Goal: Book appointment/travel/reservation

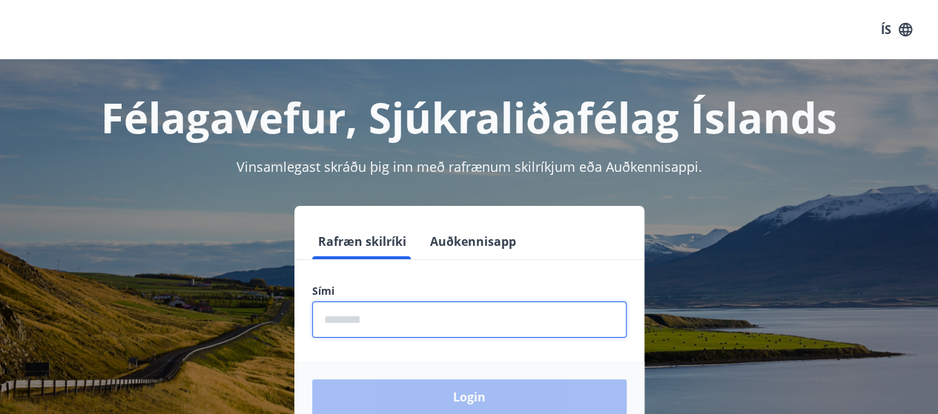
click at [547, 325] on input "phone" at bounding box center [469, 320] width 314 height 36
type input "********"
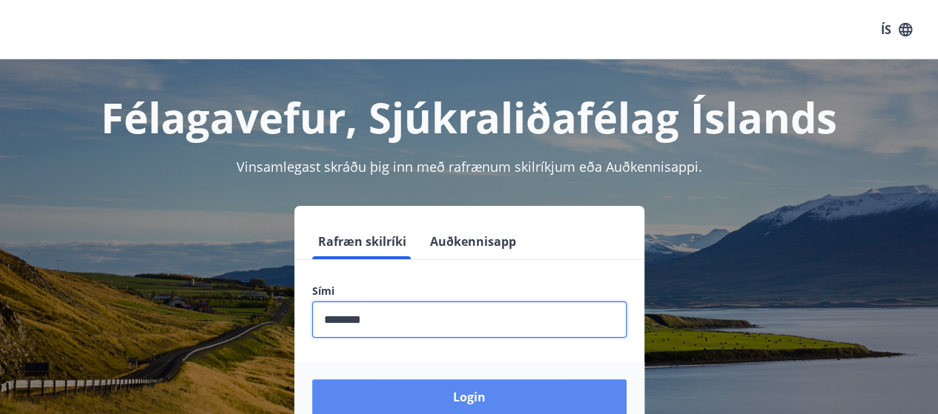
click at [479, 395] on button "Login" at bounding box center [469, 398] width 314 height 36
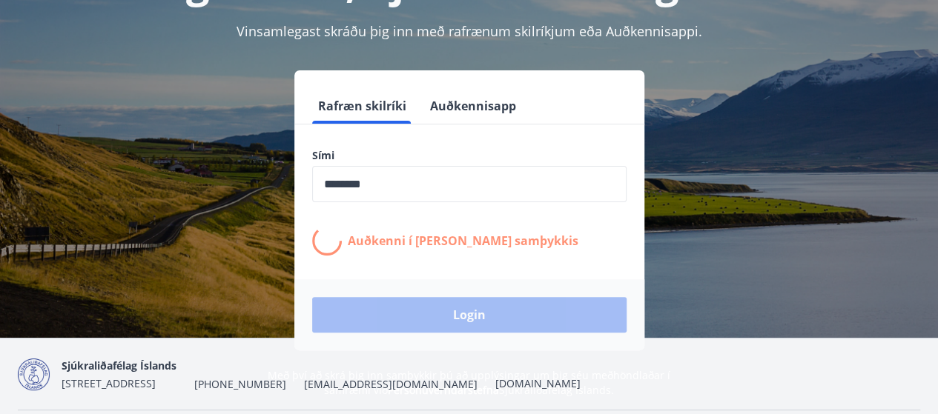
scroll to position [138, 0]
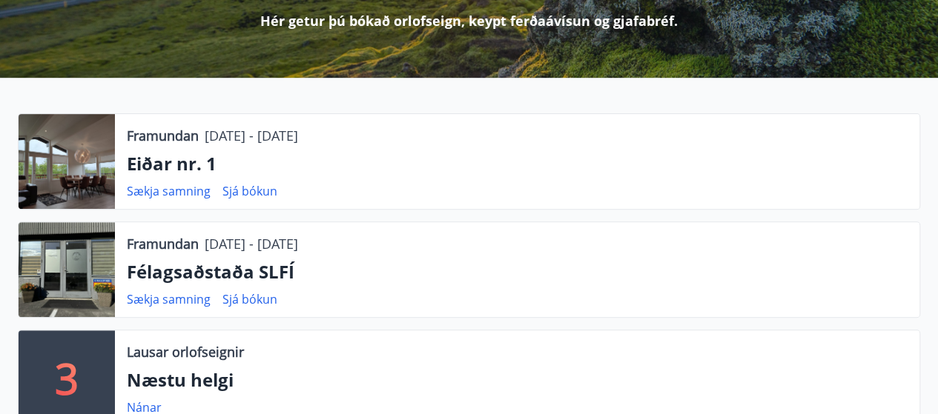
scroll to position [237, 0]
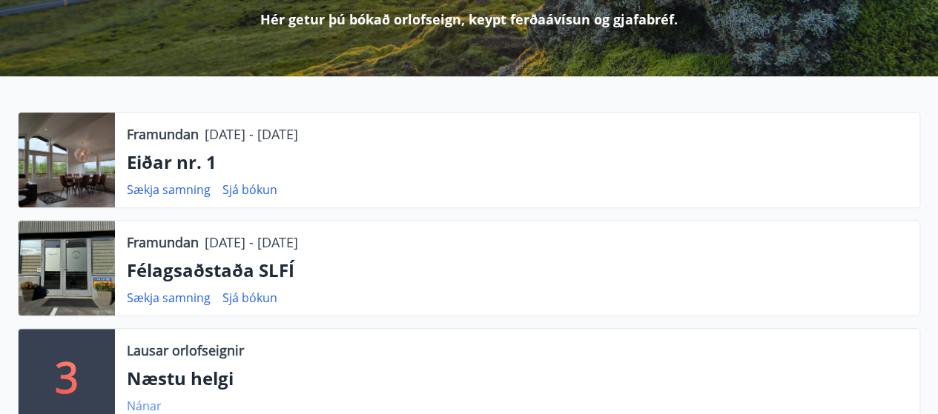
click at [147, 406] on link "Nánar" at bounding box center [144, 406] width 35 height 16
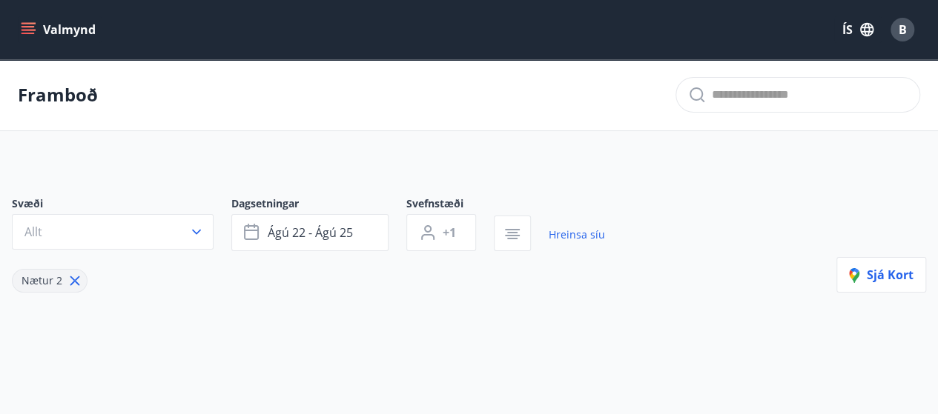
type input "*"
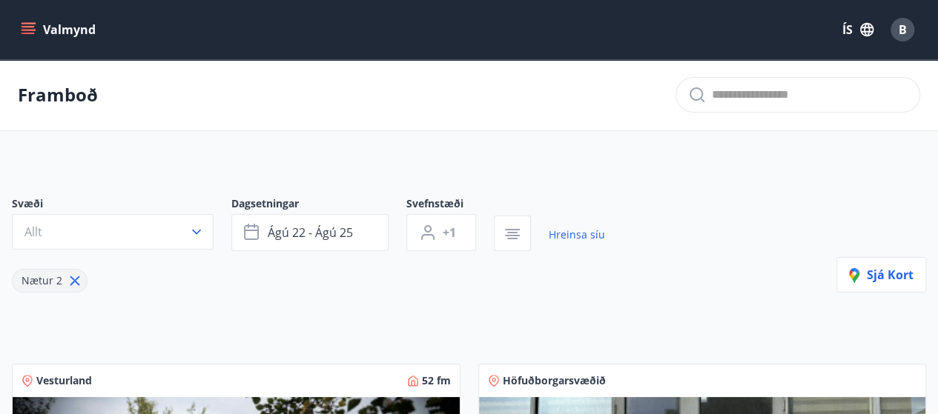
click at [24, 24] on icon "menu" at bounding box center [30, 23] width 16 height 1
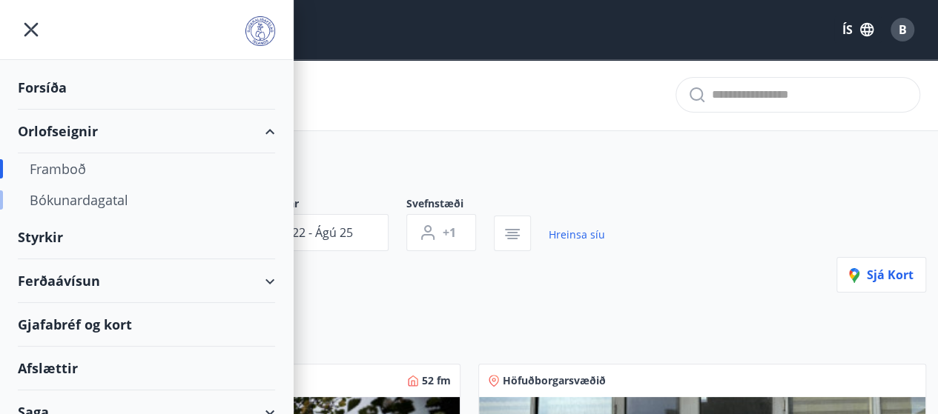
click at [87, 201] on div "Bókunardagatal" at bounding box center [147, 200] width 234 height 31
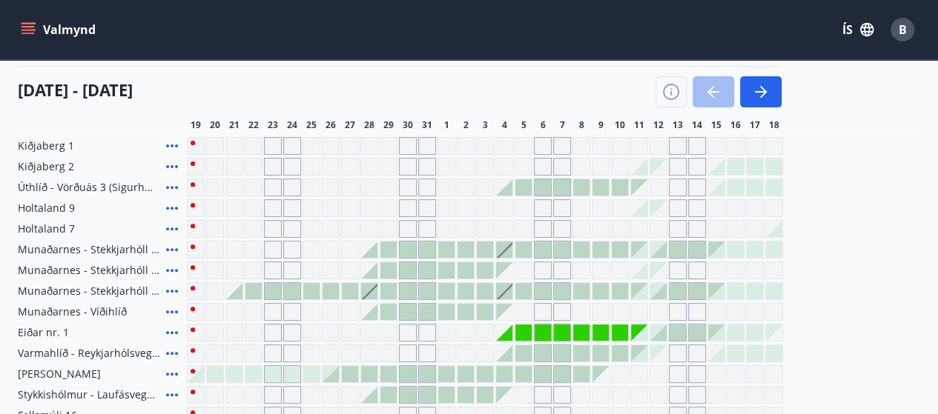
scroll to position [128, 0]
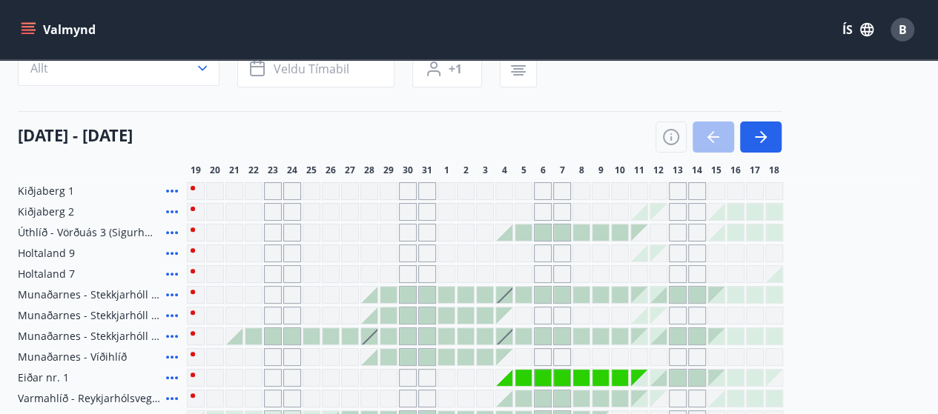
click at [741, 254] on div "Gráir dagar eru ekki bókanlegir" at bounding box center [736, 254] width 18 height 18
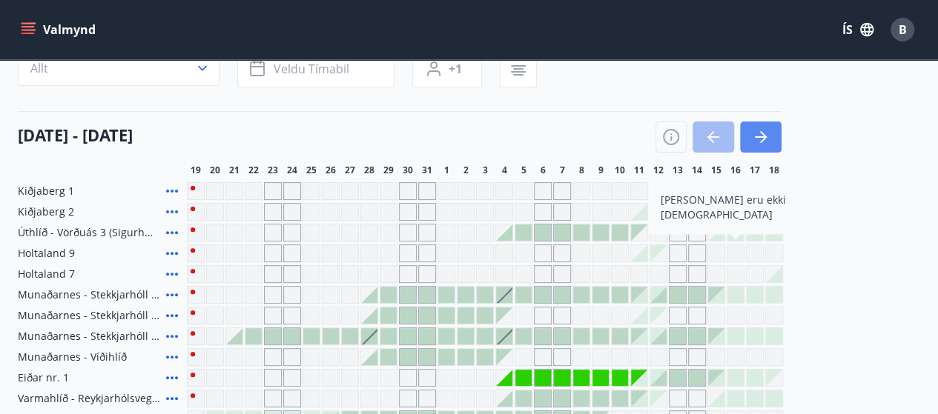
click at [755, 145] on icon "button" at bounding box center [761, 137] width 18 height 18
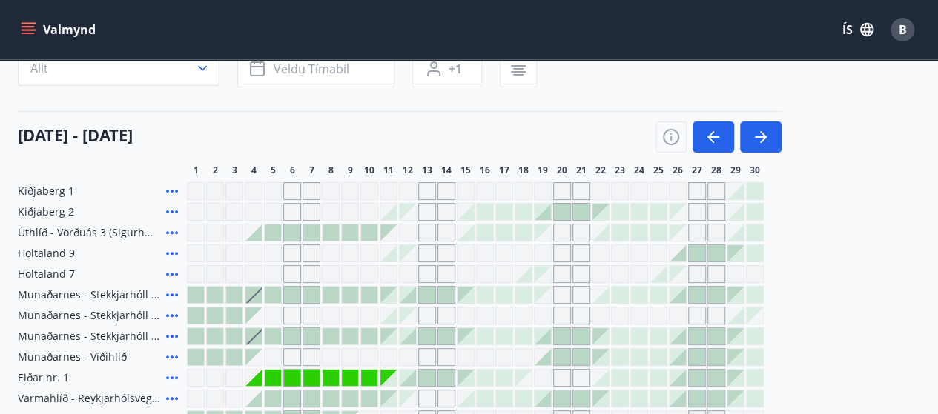
drag, startPoint x: 721, startPoint y: 175, endPoint x: 67, endPoint y: 288, distance: 662.8
click at [67, 288] on div "Svæði Allt Dagsetningar Veldu tímabil Svefnstæði +1 [DATE] - [DATE] 1 2 3 4 5 6…" at bounding box center [469, 293] width 902 height 520
click at [714, 143] on icon "button" at bounding box center [713, 137] width 18 height 18
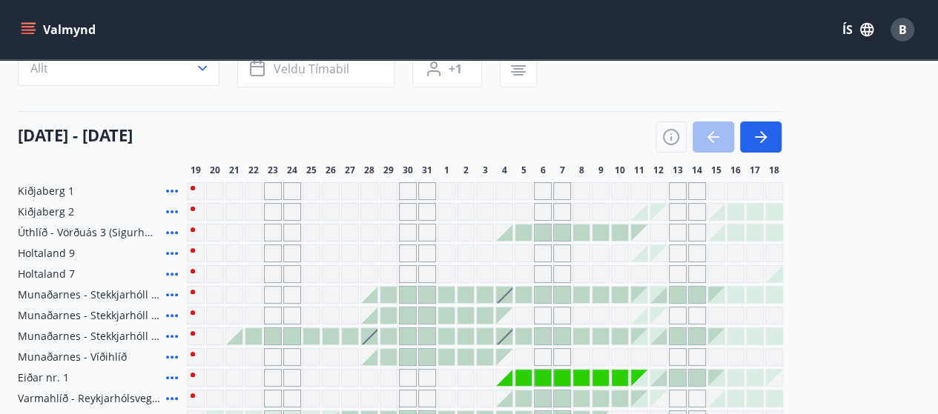
click at [631, 379] on div at bounding box center [639, 378] width 16 height 16
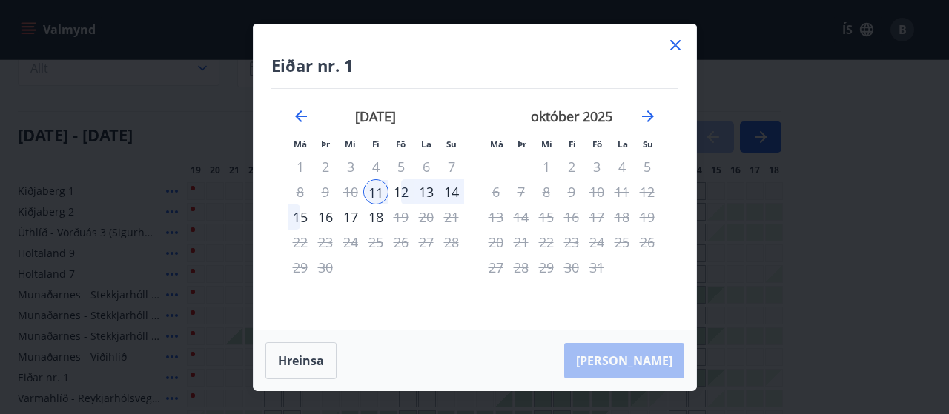
click at [452, 191] on div "14" at bounding box center [451, 191] width 25 height 25
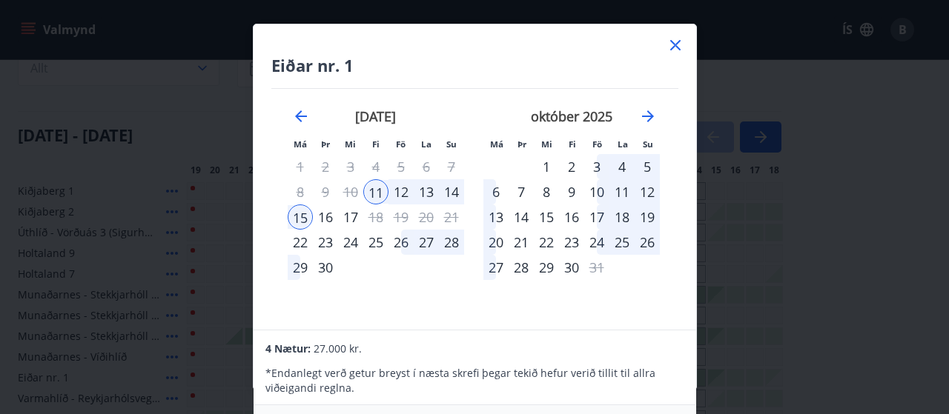
click at [667, 45] on icon at bounding box center [676, 45] width 18 height 18
click at [678, 40] on div "Valmynd ÍS B" at bounding box center [469, 30] width 902 height 36
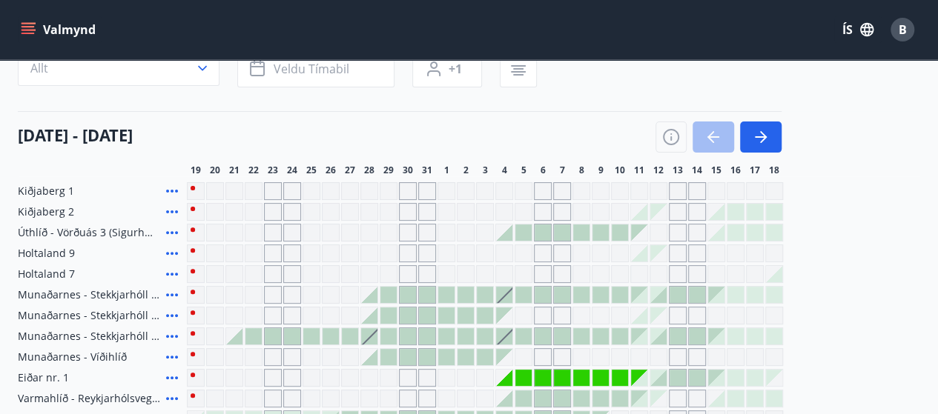
click at [59, 254] on span "Holtaland 9" at bounding box center [46, 253] width 57 height 15
click at [559, 245] on div "Gráir dagar eru ekki bókanlegir" at bounding box center [562, 254] width 18 height 18
click at [171, 254] on icon at bounding box center [172, 254] width 18 height 18
click at [190, 247] on div "Gráir dagar eru ekki bókanlegir" at bounding box center [196, 254] width 18 height 18
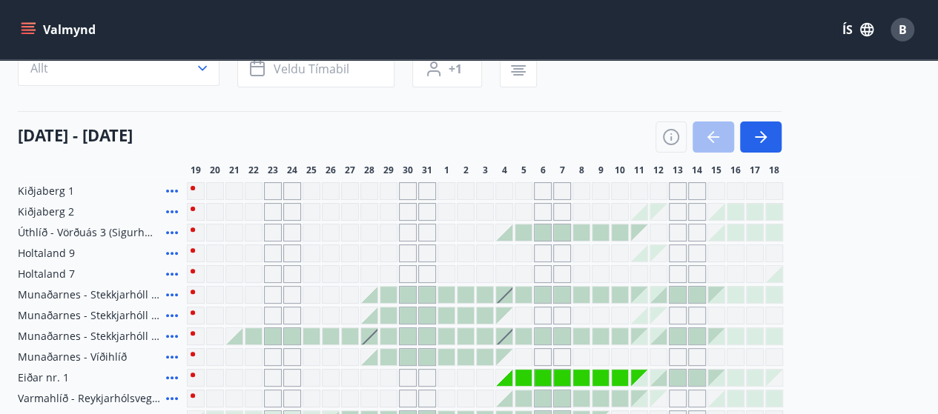
drag, startPoint x: 190, startPoint y: 247, endPoint x: 173, endPoint y: 253, distance: 17.4
click at [173, 253] on div "Holtaland 9" at bounding box center [400, 254] width 765 height 18
click at [173, 253] on icon at bounding box center [172, 254] width 18 height 18
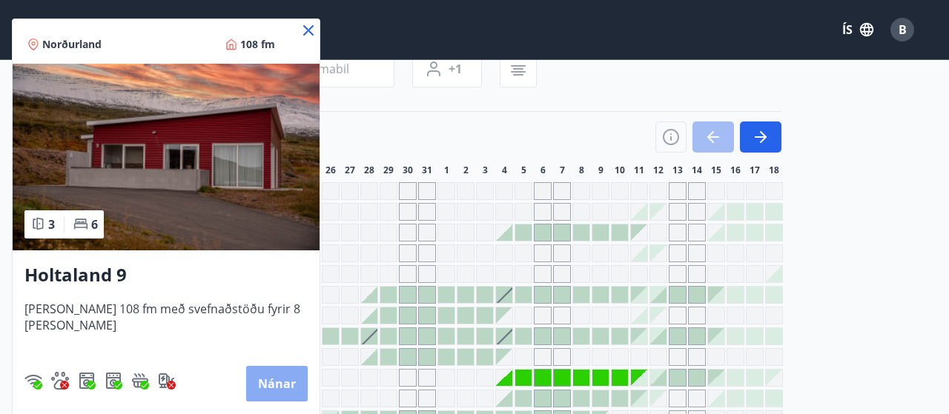
click at [262, 377] on button "Nánar" at bounding box center [277, 384] width 62 height 36
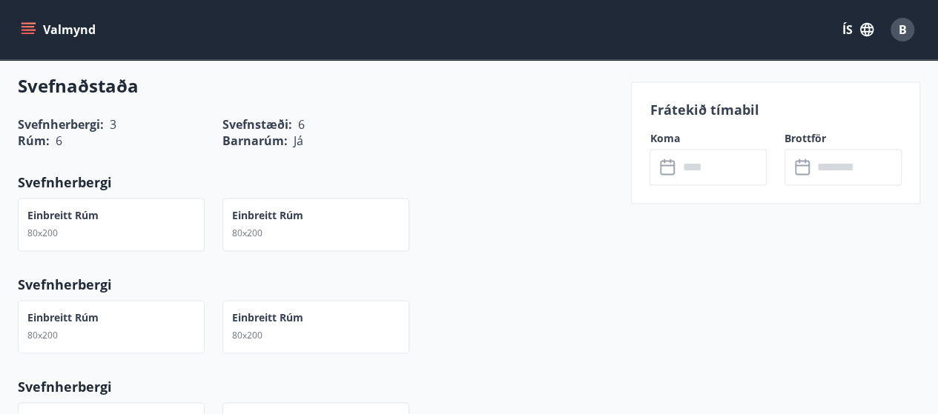
scroll to position [1018, 0]
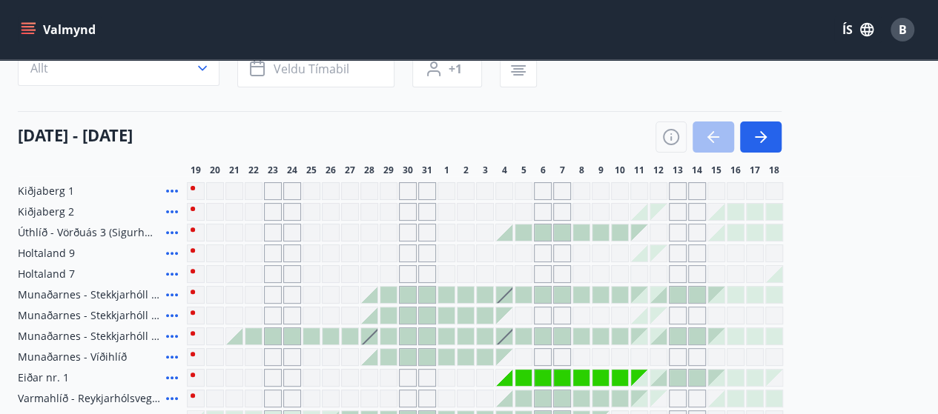
scroll to position [139, 0]
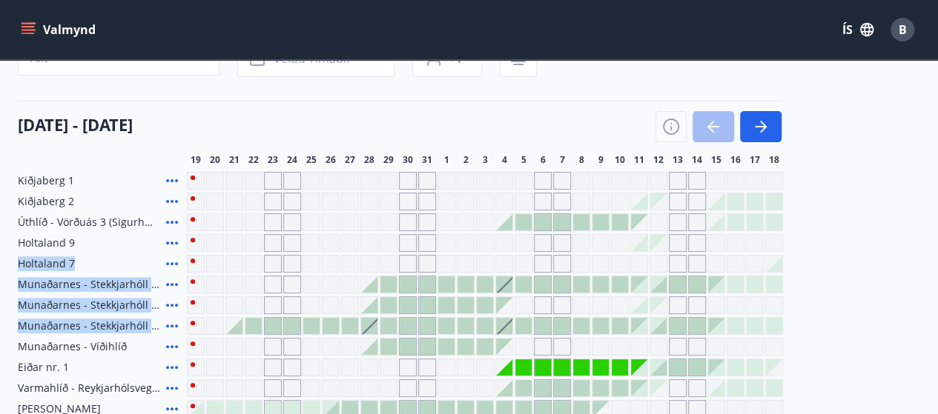
drag, startPoint x: 637, startPoint y: 324, endPoint x: 642, endPoint y: 241, distance: 83.2
click at [642, 241] on div "Kiðjaberg 1 Kiðjaberg 2 Úthlíð - Vörðuás 3 (Sigurhæð) Holtaland 9 Holtaland 7 […" at bounding box center [469, 357] width 902 height 371
click at [661, 238] on div "Gráir dagar eru ekki bókanlegir" at bounding box center [658, 243] width 16 height 16
drag, startPoint x: 661, startPoint y: 238, endPoint x: 755, endPoint y: 235, distance: 94.2
click at [661, 238] on div "Gráir dagar eru ekki bókanlegir" at bounding box center [658, 243] width 16 height 16
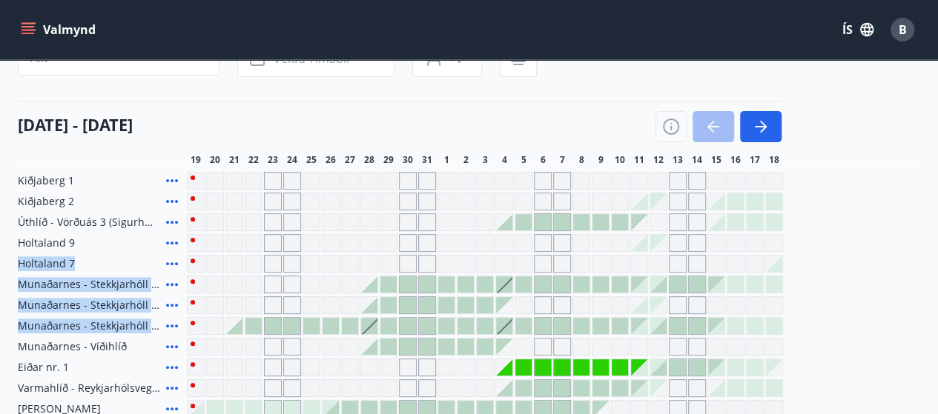
click at [61, 241] on div "Holtaland 9" at bounding box center [400, 243] width 765 height 18
click at [61, 241] on span "Holtaland 9" at bounding box center [46, 243] width 57 height 15
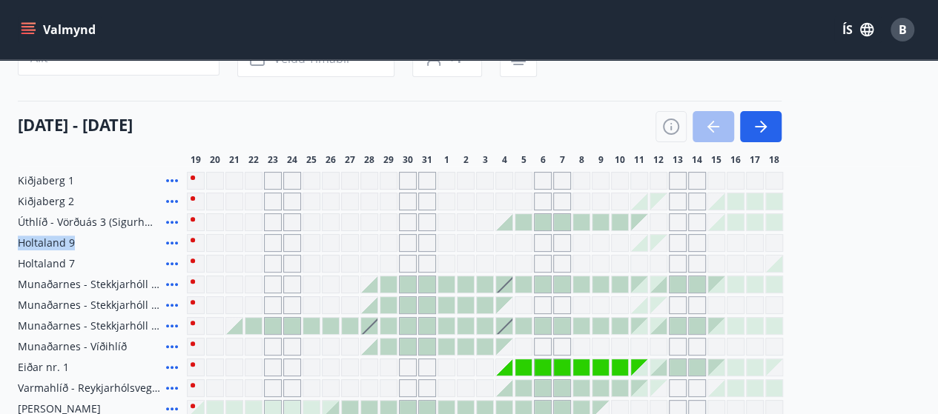
drag, startPoint x: 755, startPoint y: 235, endPoint x: 662, endPoint y: 241, distance: 93.6
click at [662, 241] on div "Holtaland 9" at bounding box center [400, 243] width 765 height 18
click at [662, 241] on div "Gráir dagar eru ekki bókanlegir" at bounding box center [658, 243] width 16 height 16
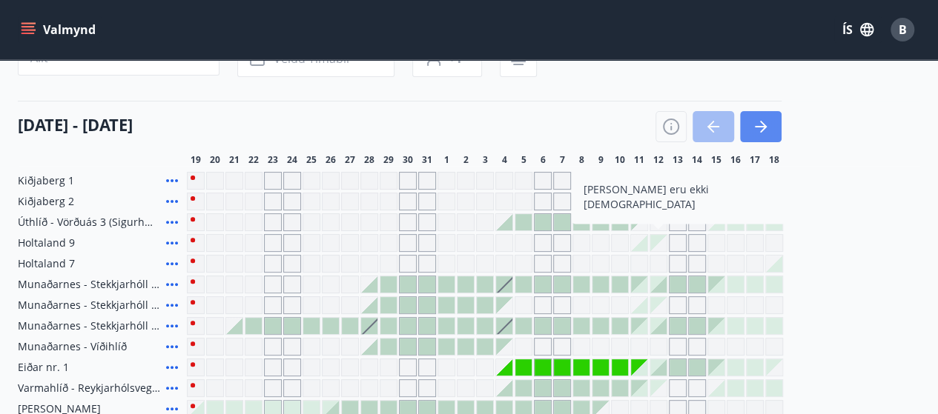
click at [758, 123] on icon "button" at bounding box center [761, 127] width 18 height 18
drag, startPoint x: 758, startPoint y: 123, endPoint x: 38, endPoint y: 242, distance: 729.6
click at [758, 123] on icon "button" at bounding box center [761, 127] width 18 height 18
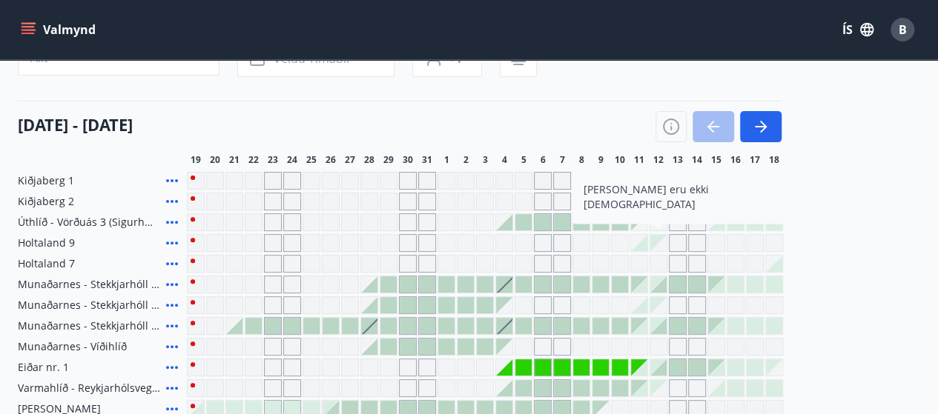
click at [758, 123] on icon "button" at bounding box center [761, 127] width 18 height 18
click at [313, 94] on div "Svæði Allt Dagsetningar Veldu tímabil Svefnstæði +1 [DATE] - [DATE] 20 21 22 23…" at bounding box center [469, 282] width 902 height 520
click at [38, 242] on span "Holtaland 9" at bounding box center [46, 243] width 57 height 15
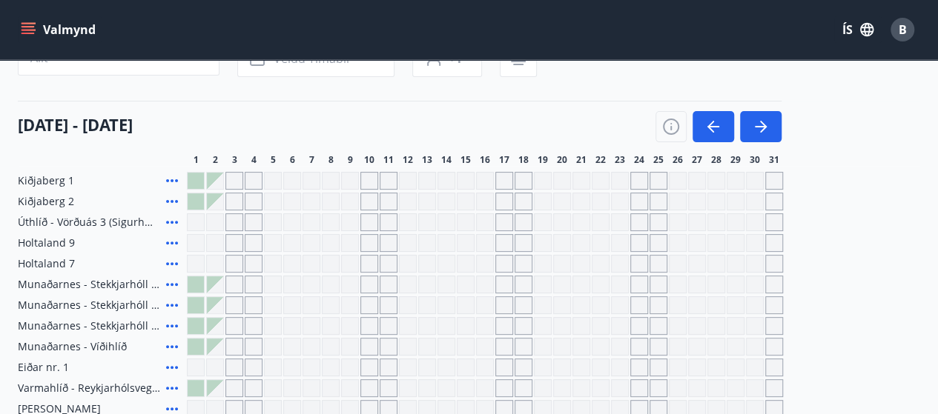
click at [38, 242] on span "Holtaland 9" at bounding box center [46, 243] width 57 height 15
click at [718, 122] on icon "button" at bounding box center [713, 127] width 18 height 18
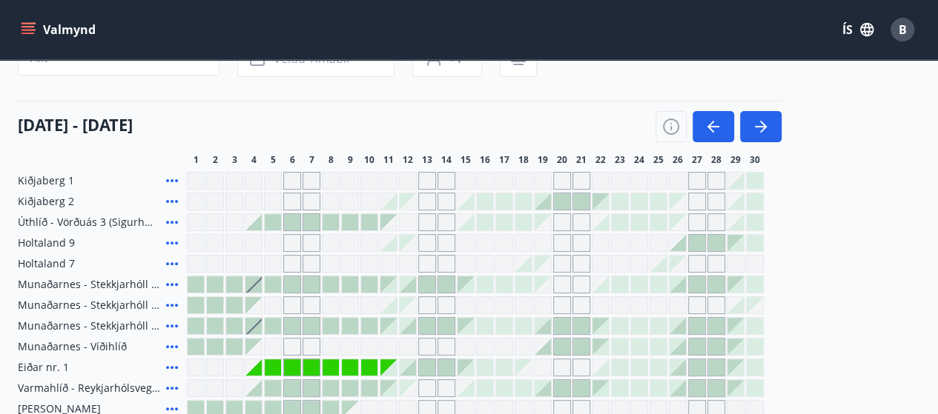
click at [285, 367] on div "Gráir dagar eru ekki bókanlegir" at bounding box center [292, 368] width 16 height 16
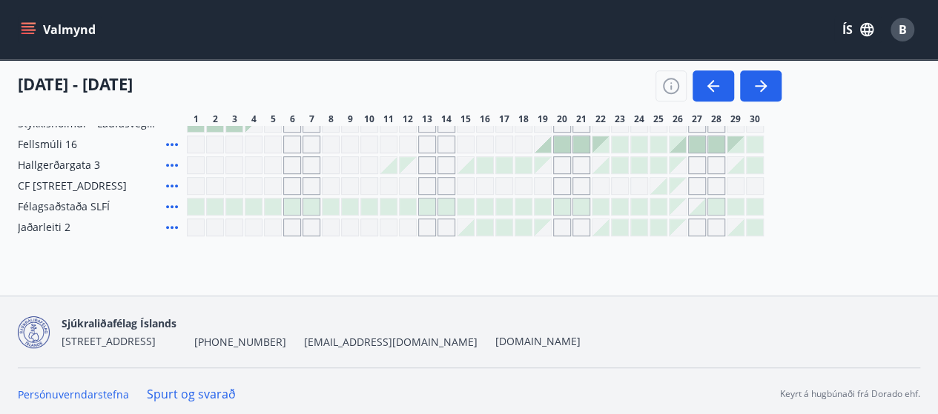
scroll to position [449, 0]
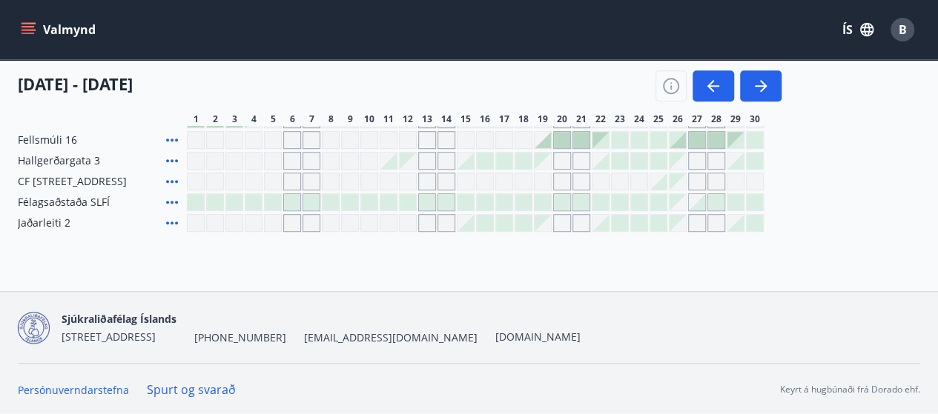
click at [32, 29] on icon "menu" at bounding box center [28, 29] width 15 height 15
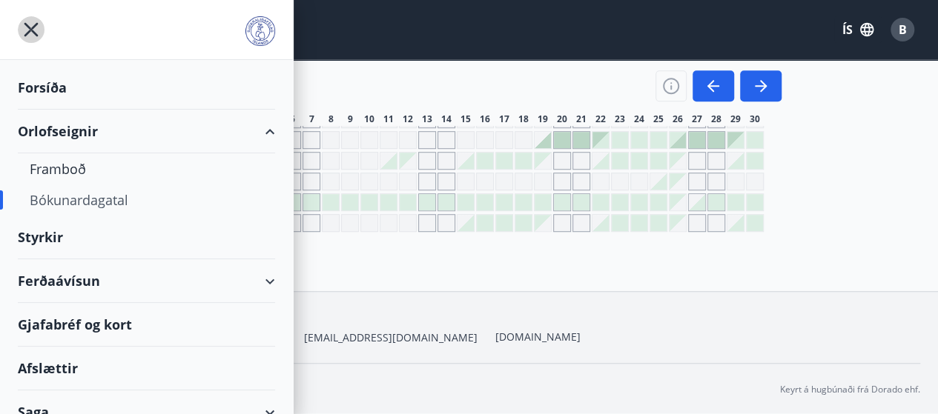
click at [28, 19] on icon "menu" at bounding box center [31, 29] width 27 height 27
